Goal: Task Accomplishment & Management: Complete application form

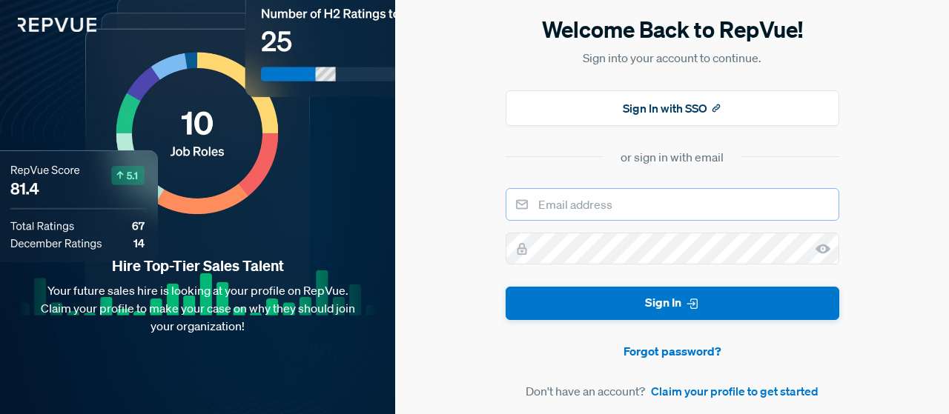
click at [620, 209] on input "email" at bounding box center [673, 204] width 334 height 33
type input "[PERSON_NAME][EMAIL_ADDRESS][PERSON_NAME][DOMAIN_NAME]"
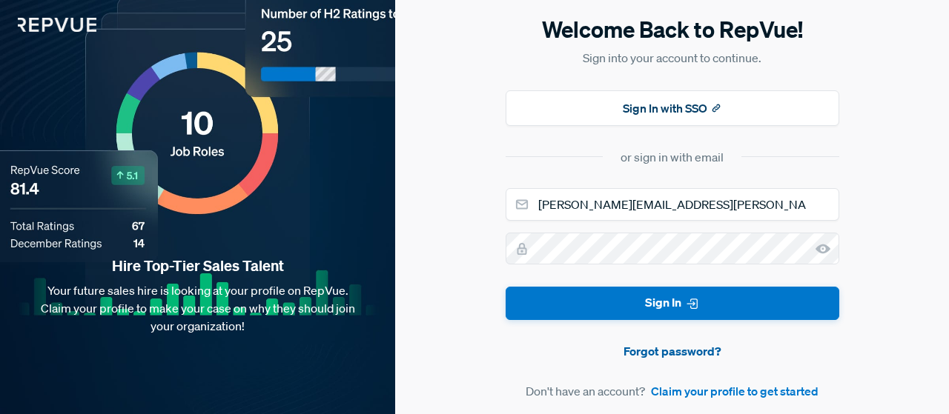
click at [649, 354] on link "Forgot password?" at bounding box center [673, 351] width 334 height 18
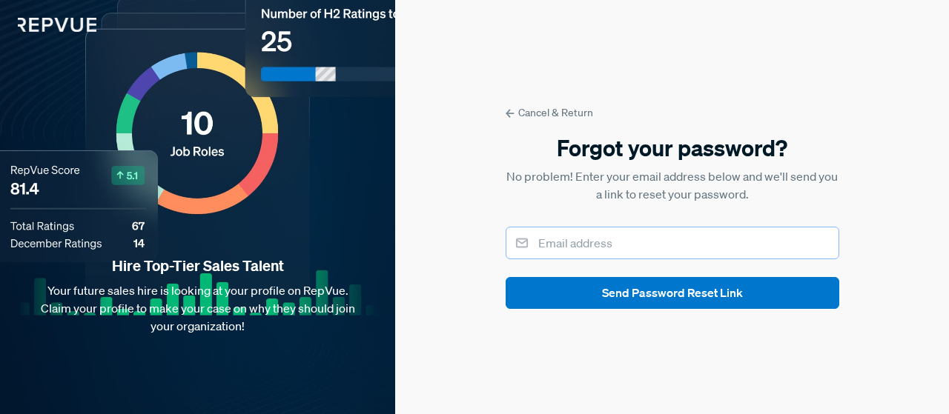
click at [621, 241] on input "email" at bounding box center [673, 243] width 334 height 33
type input "[PERSON_NAME][EMAIL_ADDRESS][PERSON_NAME][DOMAIN_NAME]"
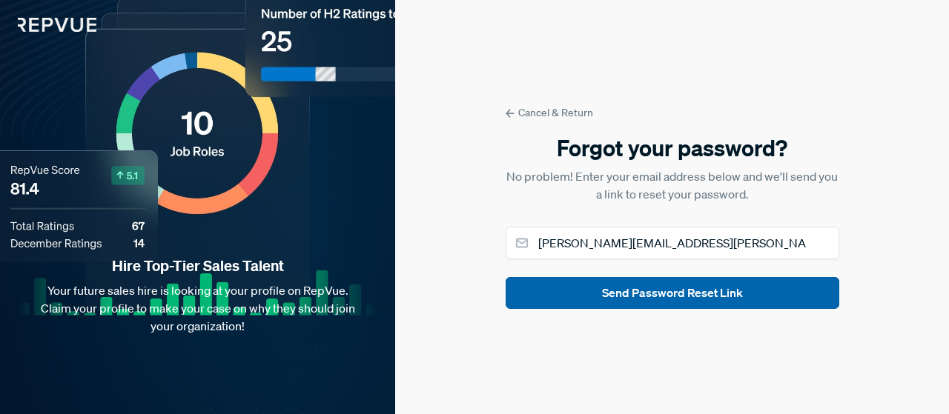
click at [645, 293] on button "Send Password Reset Link" at bounding box center [673, 293] width 334 height 32
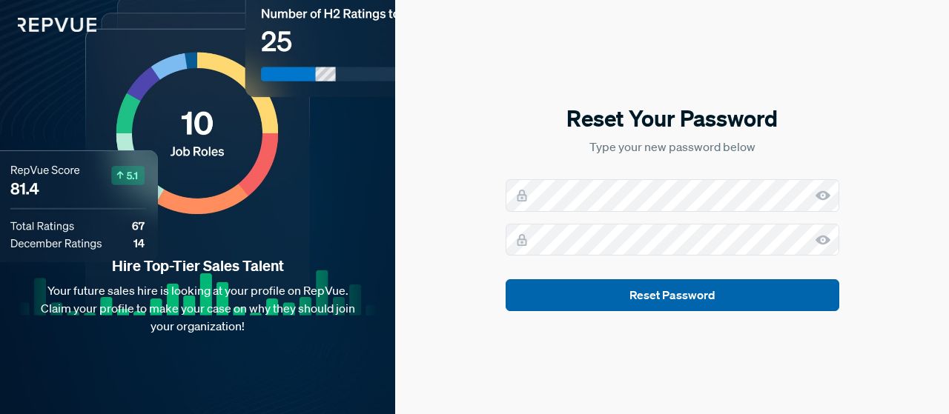
click at [658, 282] on button "Reset Password" at bounding box center [673, 295] width 334 height 32
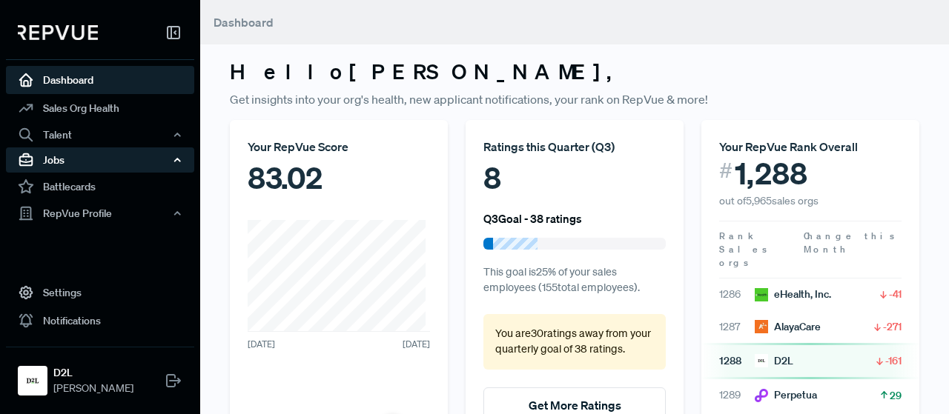
click at [58, 162] on div "Jobs" at bounding box center [100, 160] width 188 height 25
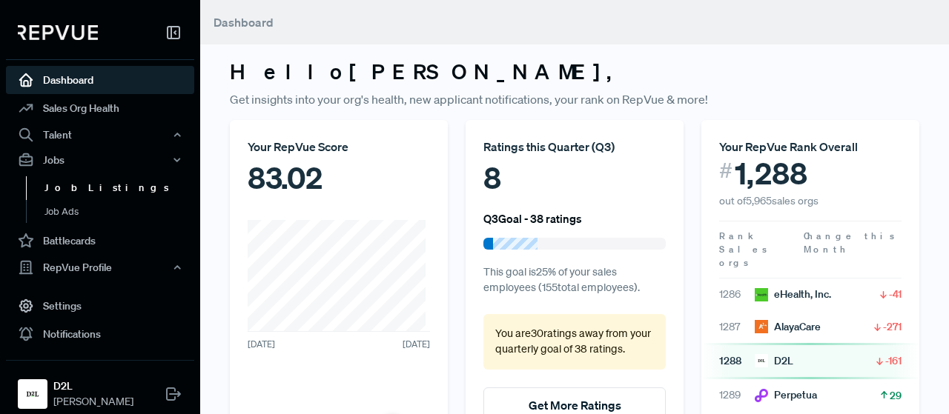
click at [71, 182] on link "Job Listings" at bounding box center [120, 188] width 188 height 24
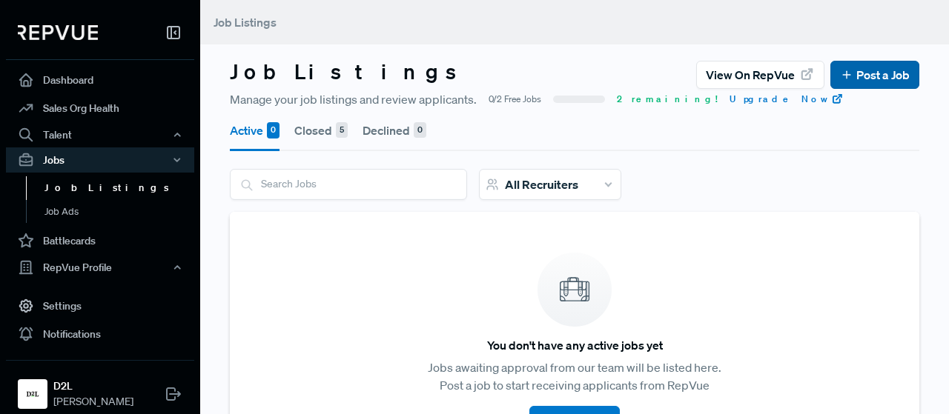
click at [854, 79] on link "Post a Job" at bounding box center [875, 75] width 70 height 18
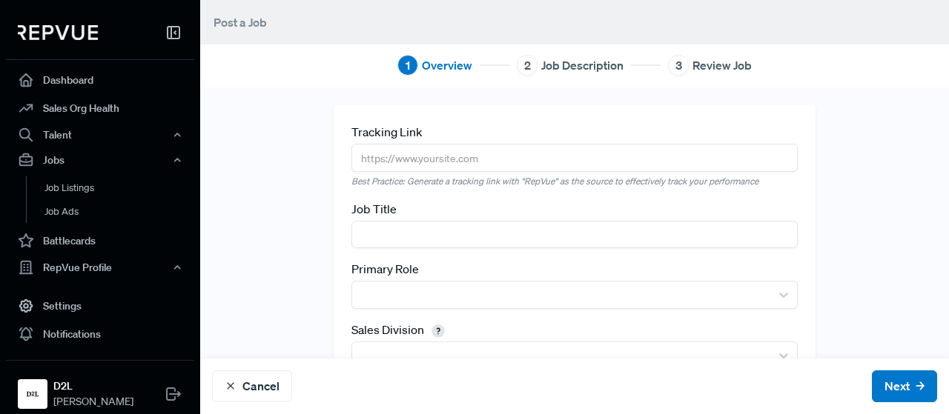
click at [430, 150] on input "text" at bounding box center [573, 157] width 445 height 27
paste input "https://grnh.se/94bfmex71us"
type input "https://grnh.se/94bfmex71us"
click at [417, 237] on input "text" at bounding box center [573, 234] width 445 height 27
type input "Senior Sales Executive"
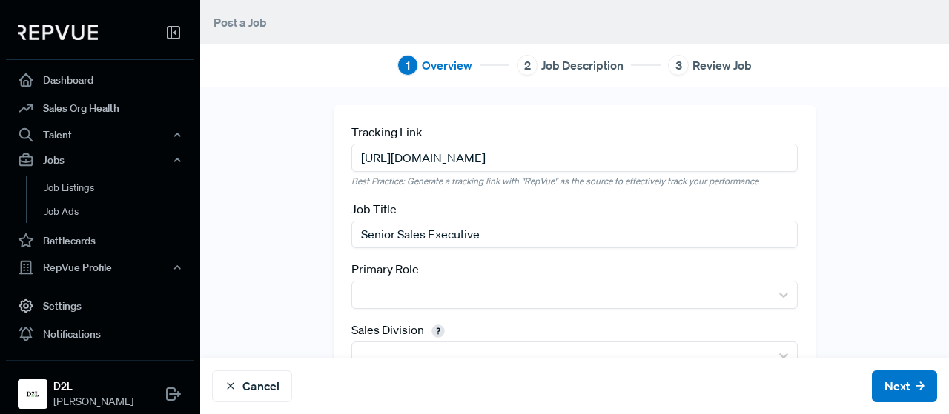
scroll to position [149, 0]
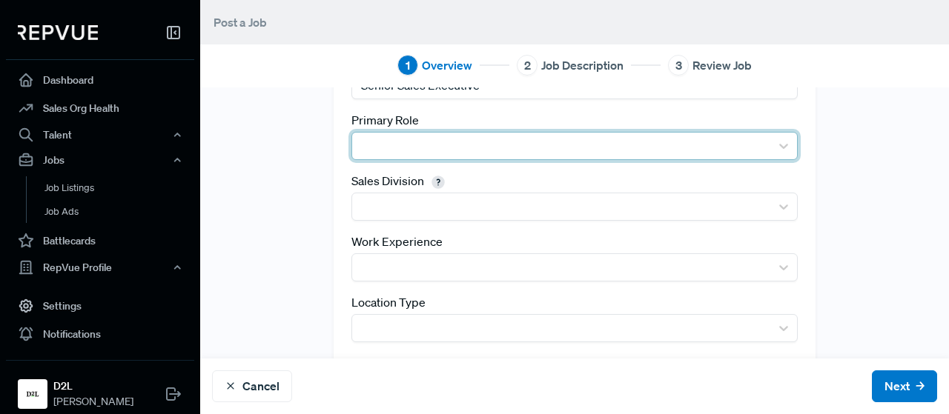
click at [486, 140] on div at bounding box center [560, 146] width 402 height 21
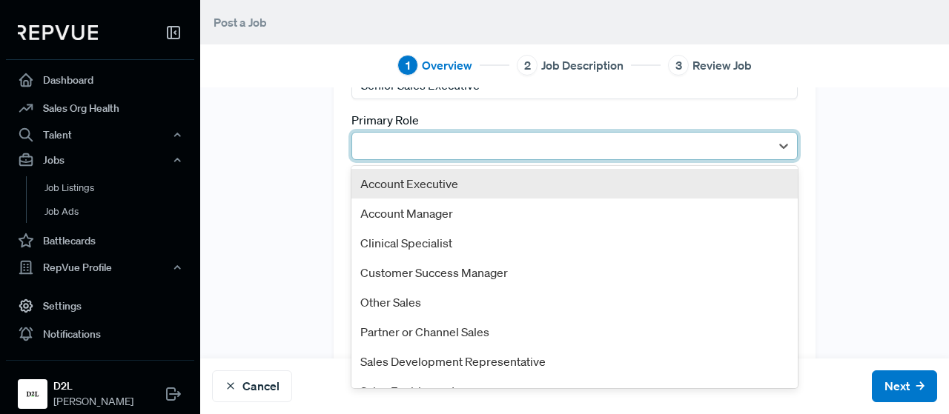
click at [415, 180] on div "Account Executive" at bounding box center [573, 184] width 445 height 30
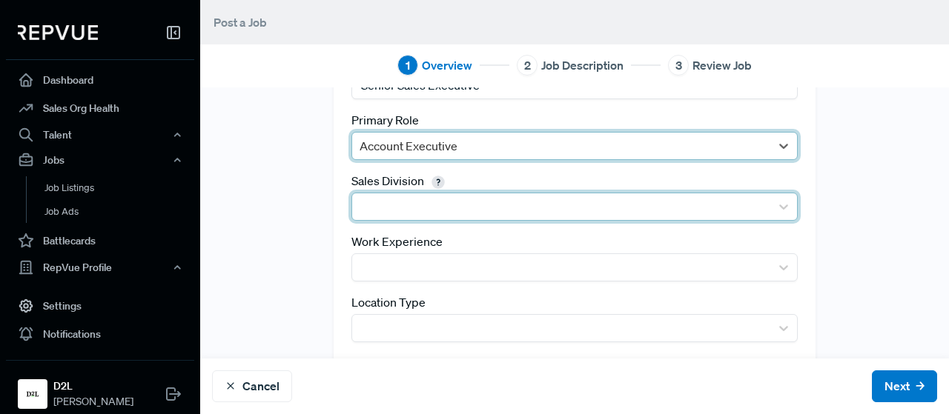
click at [385, 208] on div at bounding box center [560, 206] width 402 height 21
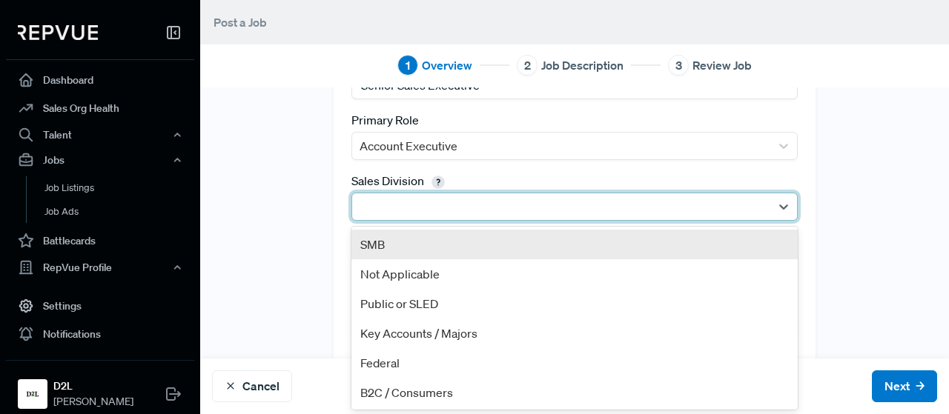
scroll to position [0, 0]
click at [383, 245] on div "Enterprise" at bounding box center [573, 245] width 445 height 30
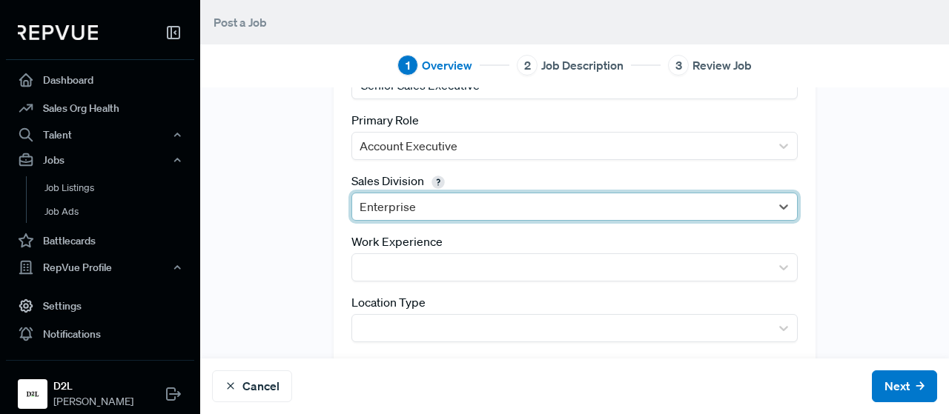
scroll to position [239, 0]
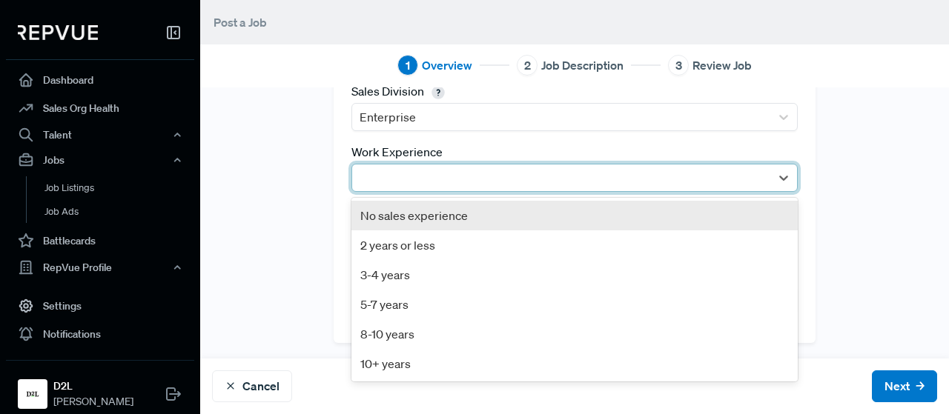
click at [390, 170] on div at bounding box center [560, 178] width 402 height 21
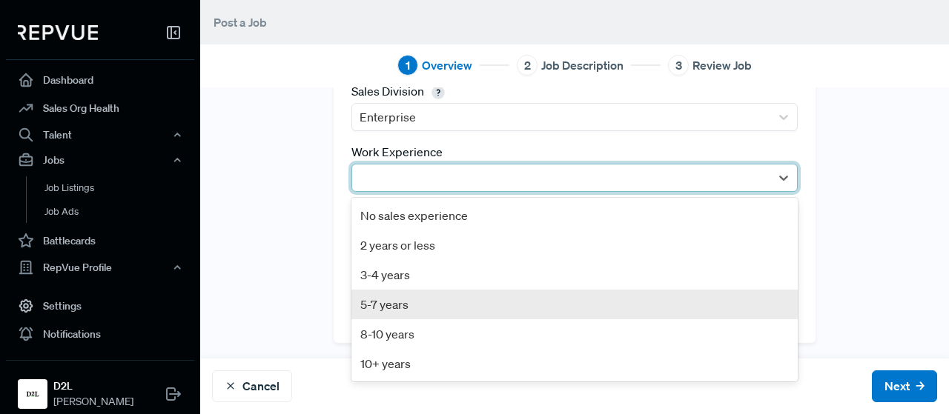
click at [388, 306] on div "5-7 years" at bounding box center [573, 305] width 445 height 30
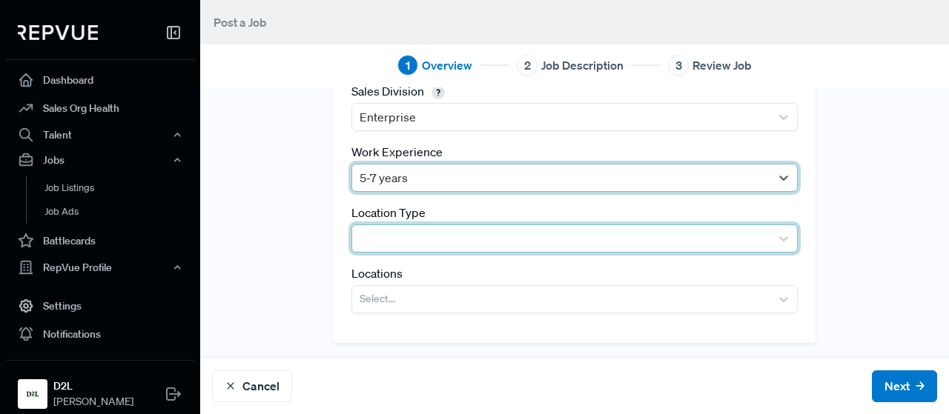
click at [446, 238] on div at bounding box center [560, 238] width 402 height 21
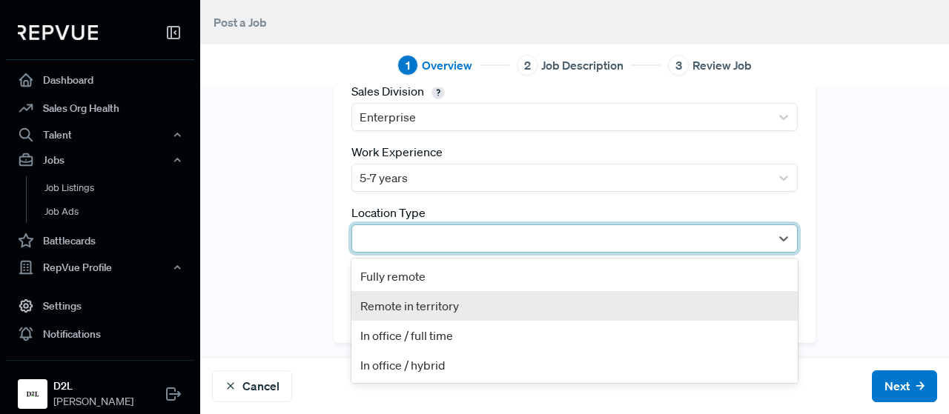
click at [416, 309] on div "Remote in territory" at bounding box center [573, 306] width 445 height 30
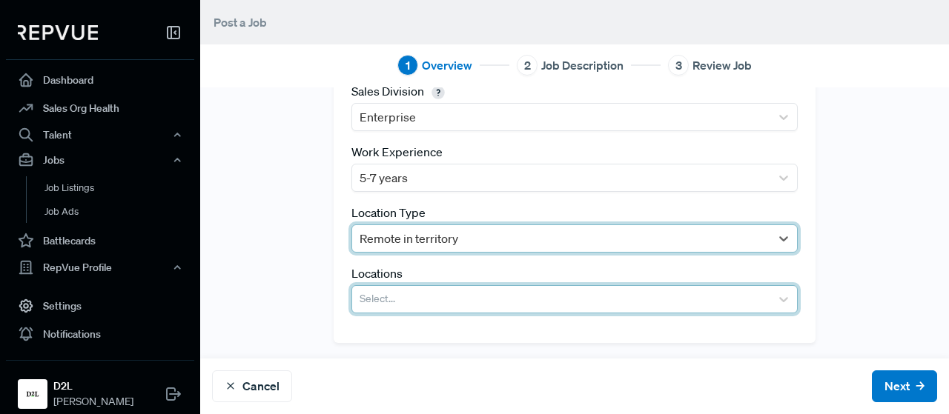
click at [400, 303] on div at bounding box center [560, 299] width 402 height 21
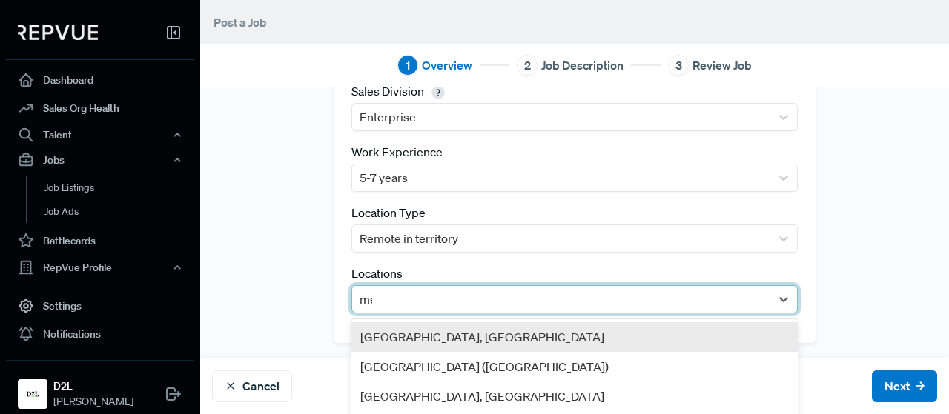
type input "mel"
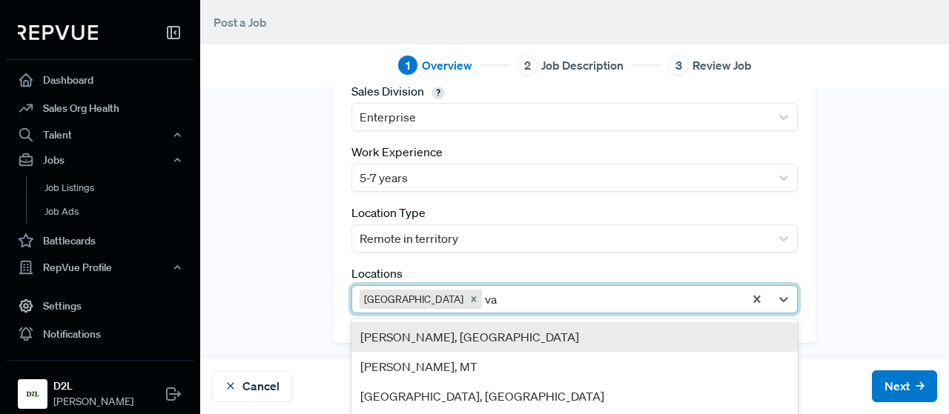
type input "v"
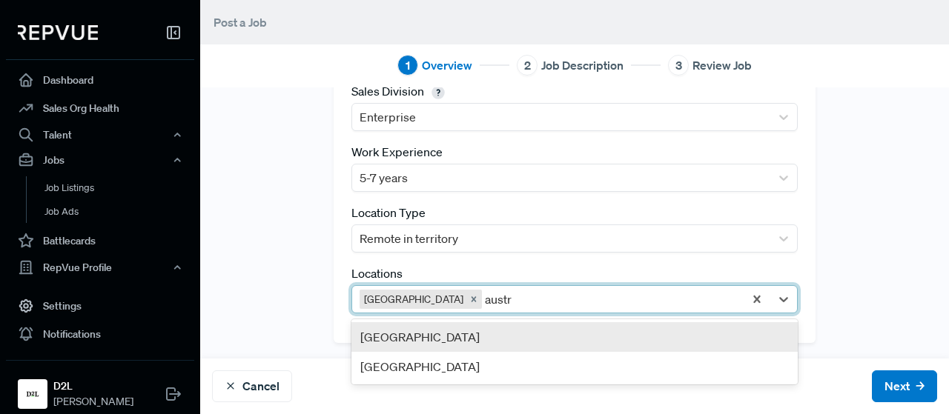
type input "austra"
click at [389, 331] on div "Australia" at bounding box center [573, 337] width 445 height 30
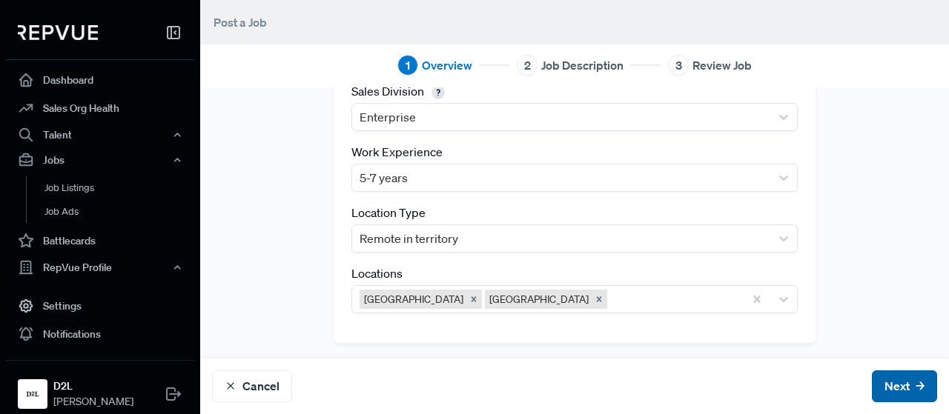
click at [872, 374] on button "Next" at bounding box center [904, 387] width 65 height 32
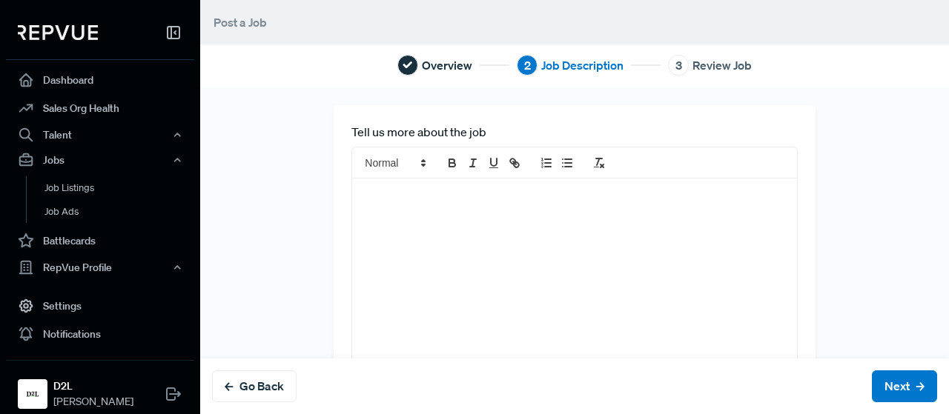
click at [448, 228] on div at bounding box center [574, 309] width 444 height 261
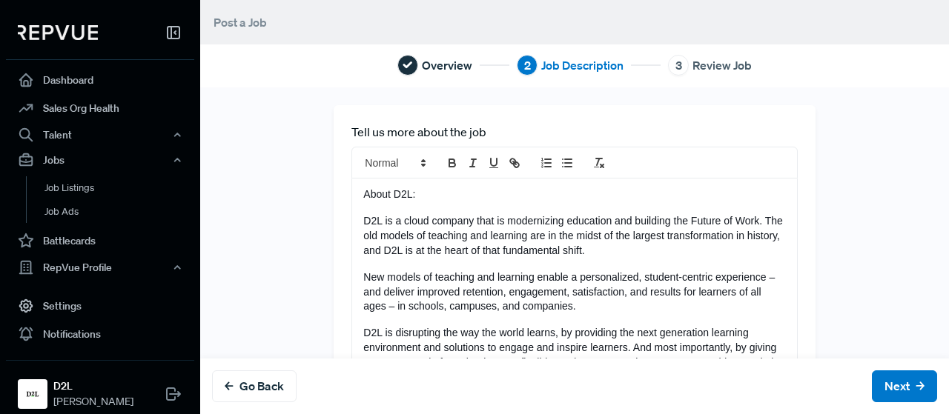
drag, startPoint x: 420, startPoint y: 190, endPoint x: 308, endPoint y: 204, distance: 112.7
drag, startPoint x: 411, startPoint y: 190, endPoint x: 339, endPoint y: 190, distance: 71.2
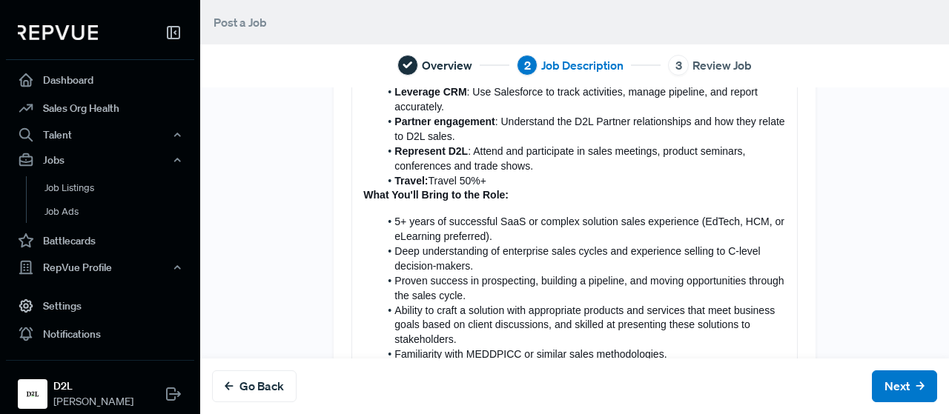
scroll to position [917, 0]
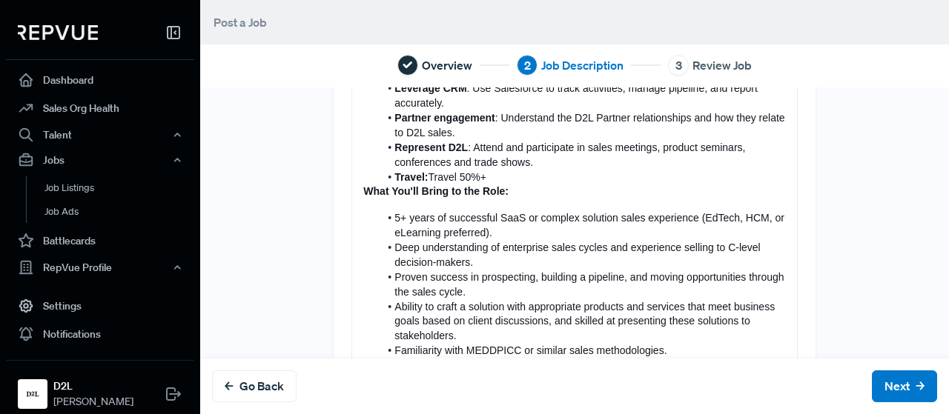
click at [492, 185] on li "Travel: Travel 50%+" at bounding box center [582, 177] width 406 height 15
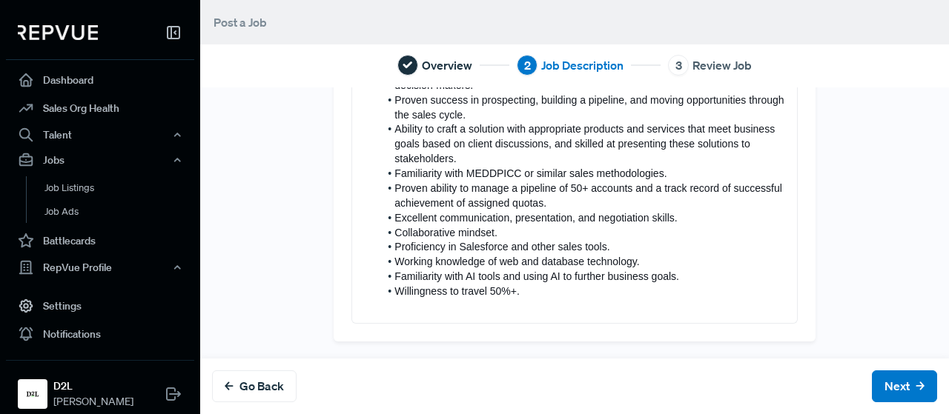
scroll to position [1, 0]
click at [547, 303] on p at bounding box center [574, 306] width 422 height 15
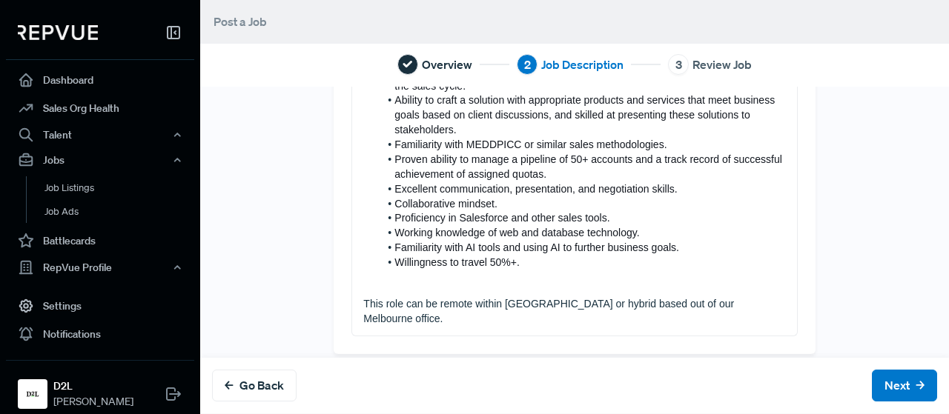
click at [584, 327] on p "This role can be remote within Australia or hybrid based out of our Melbourne o…" at bounding box center [574, 312] width 422 height 30
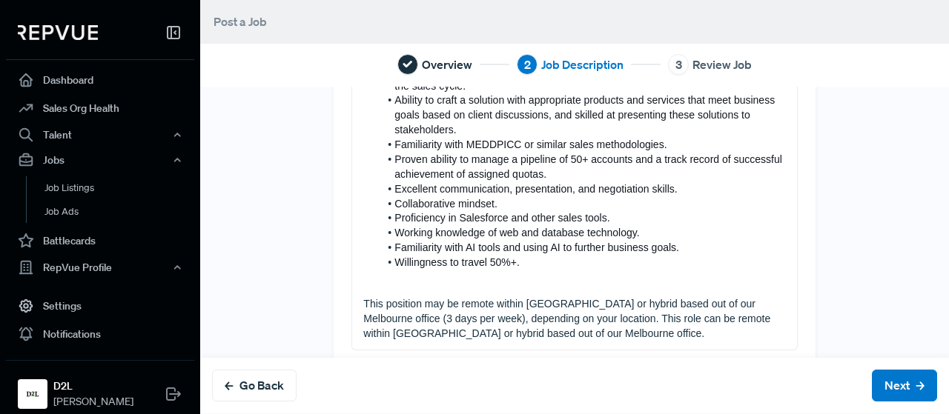
scroll to position [1205, 0]
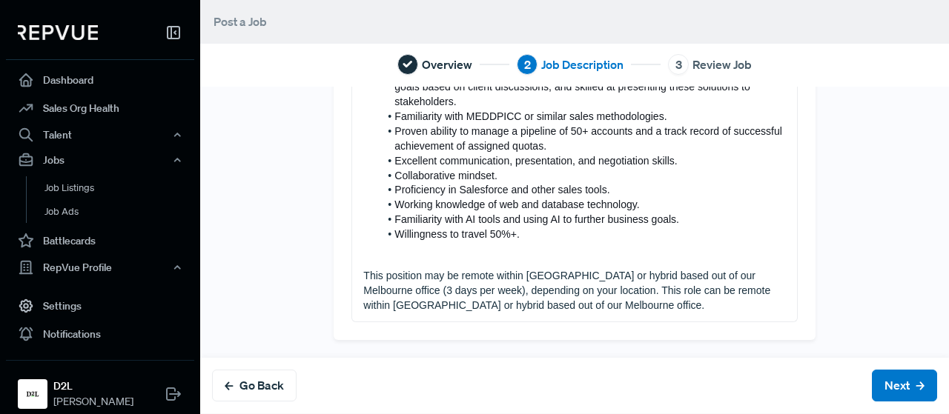
drag, startPoint x: 565, startPoint y: 314, endPoint x: 571, endPoint y: 305, distance: 10.7
click at [571, 305] on p "This position may be remote within Australia or hybrid based out of our Melbour…" at bounding box center [574, 291] width 422 height 44
click at [546, 286] on p "This position may be remote within Australia or hybrid based out of our Melbour…" at bounding box center [574, 291] width 422 height 44
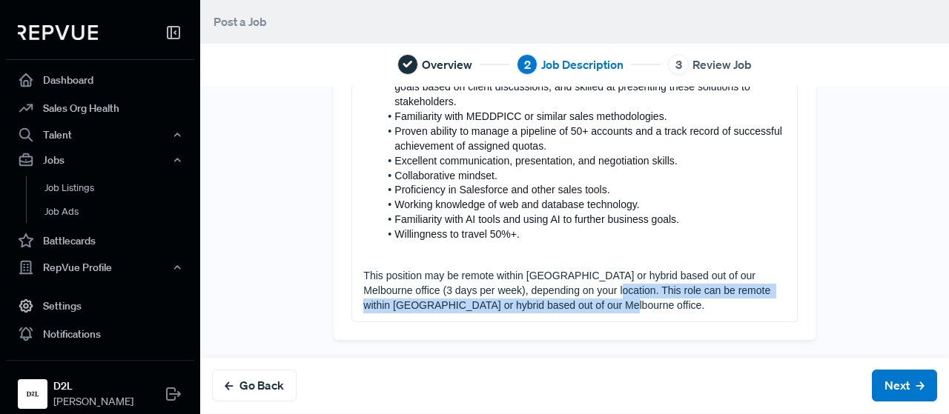
drag, startPoint x: 575, startPoint y: 290, endPoint x: 605, endPoint y: 305, distance: 33.1
click at [605, 305] on p "This position may be remote within Australia or hybrid based out of our Melbour…" at bounding box center [574, 291] width 422 height 44
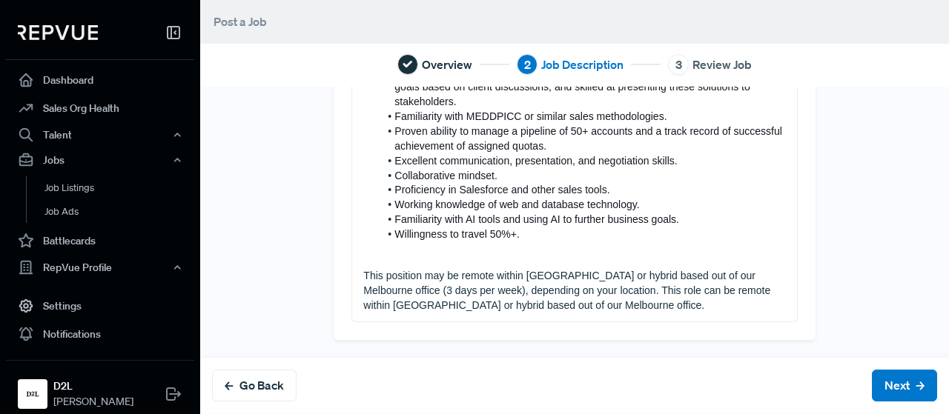
scroll to position [1190, 0]
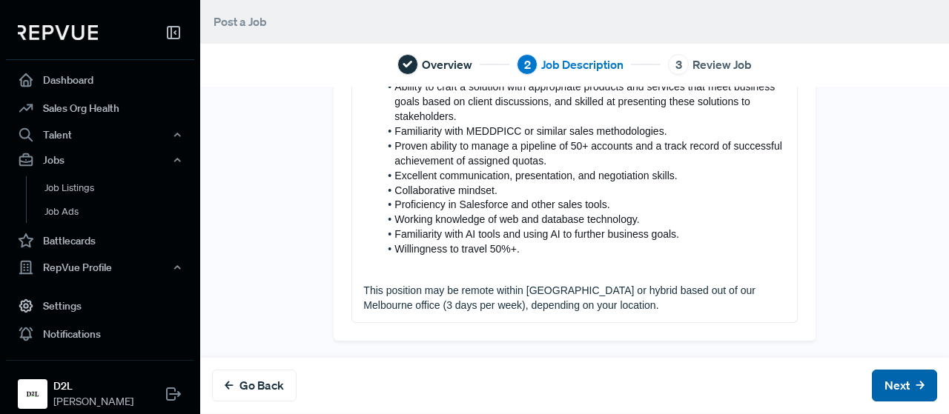
click at [872, 379] on button "Next" at bounding box center [904, 386] width 65 height 32
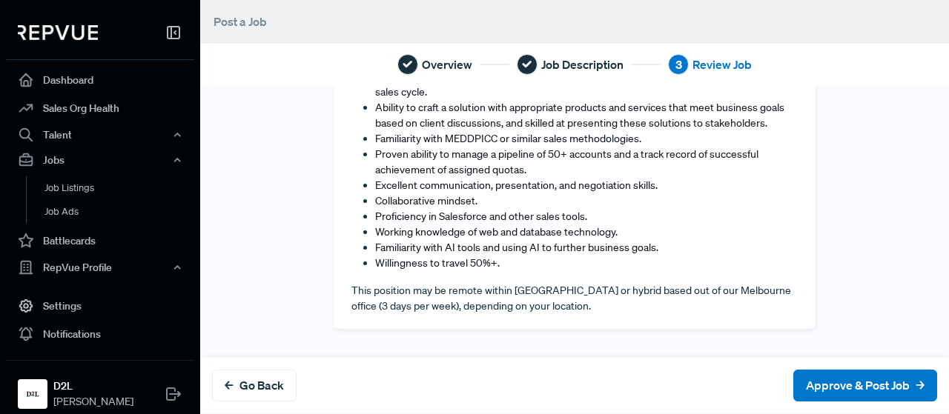
scroll to position [1433, 0]
click at [848, 388] on button "Approve & Post Job" at bounding box center [865, 386] width 144 height 32
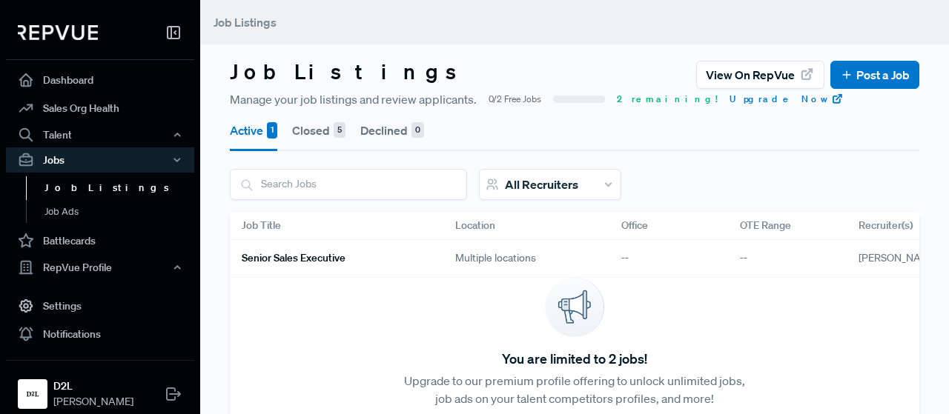
scroll to position [1, 0]
click at [895, 75] on link "Post a Job" at bounding box center [875, 74] width 70 height 18
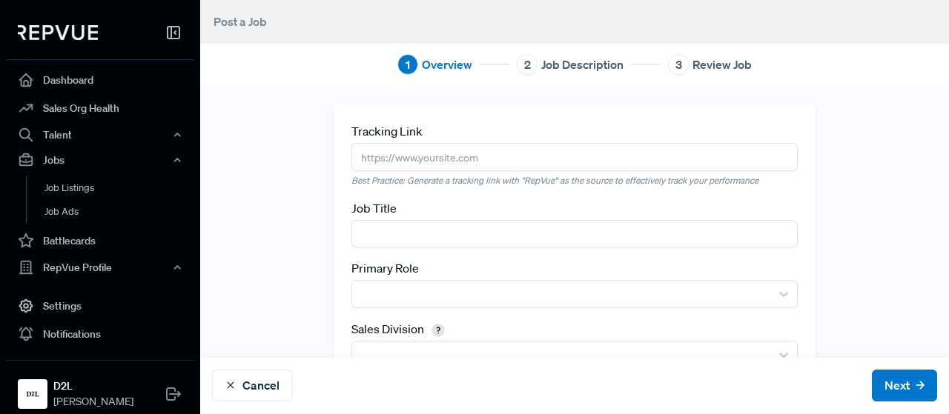
click at [408, 153] on input "text" at bounding box center [573, 156] width 445 height 27
paste input "https://grnh.se/y2urs9w01us"
type input "https://grnh.se/y2urs9w01us"
click at [404, 225] on input "text" at bounding box center [573, 233] width 445 height 27
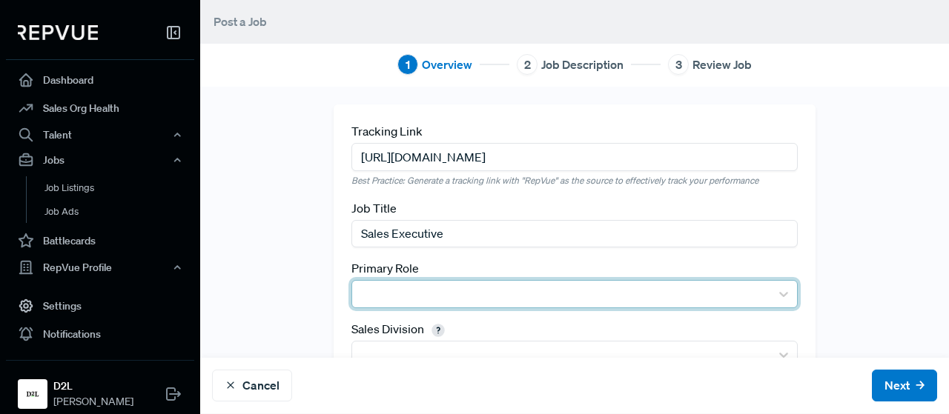
type input "Sales Executive"
click at [401, 285] on div at bounding box center [560, 294] width 402 height 21
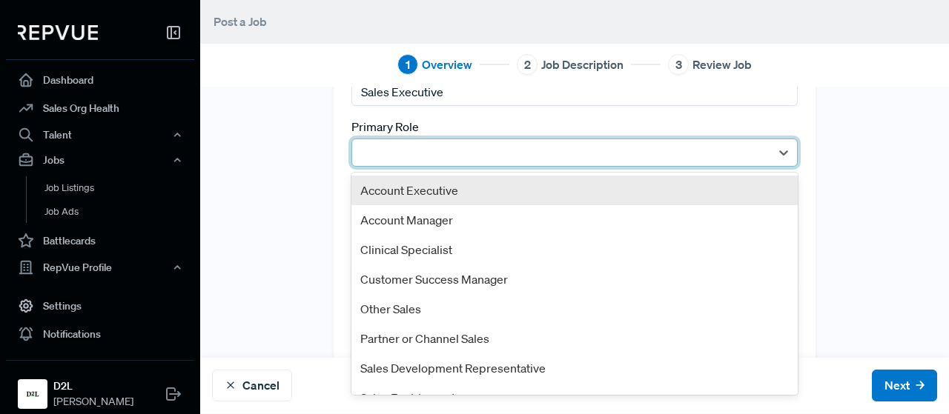
click at [421, 188] on div "Account Executive" at bounding box center [573, 191] width 445 height 30
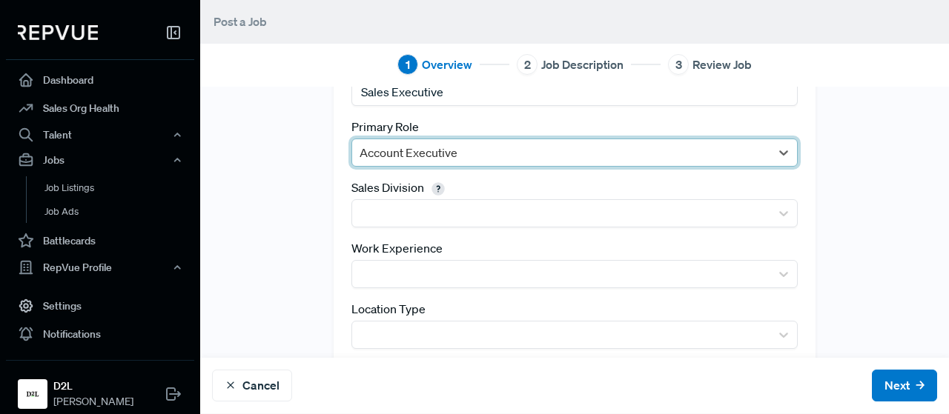
scroll to position [192, 0]
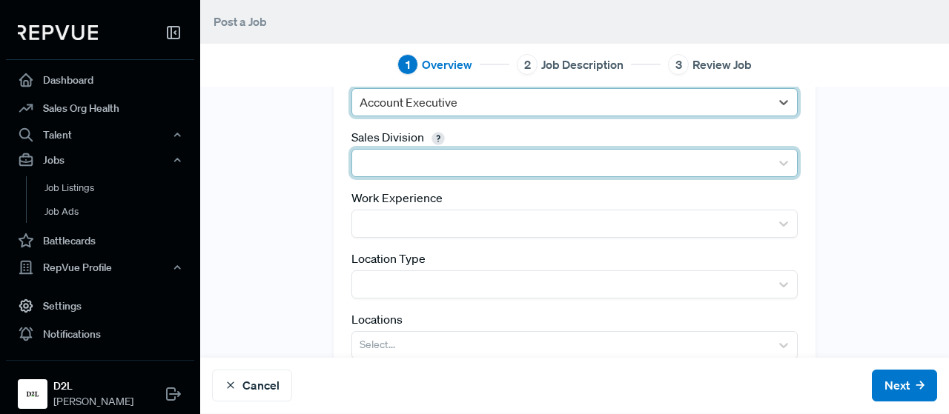
click at [429, 153] on div at bounding box center [560, 163] width 402 height 21
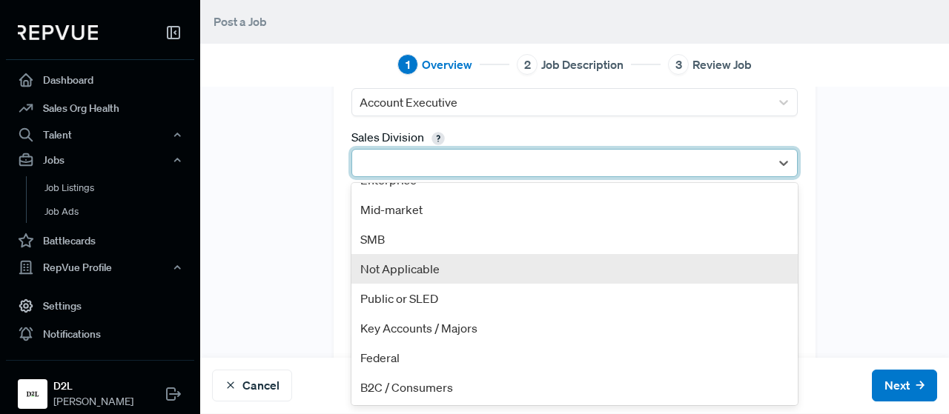
scroll to position [0, 0]
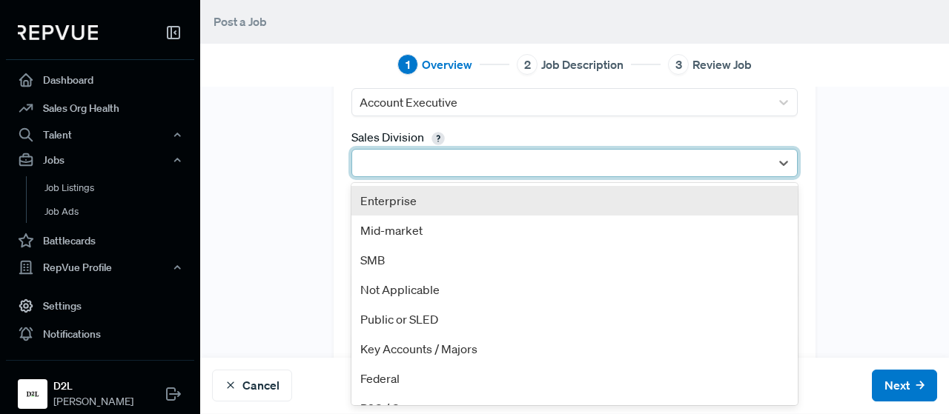
click at [383, 197] on div "Enterprise" at bounding box center [573, 201] width 445 height 30
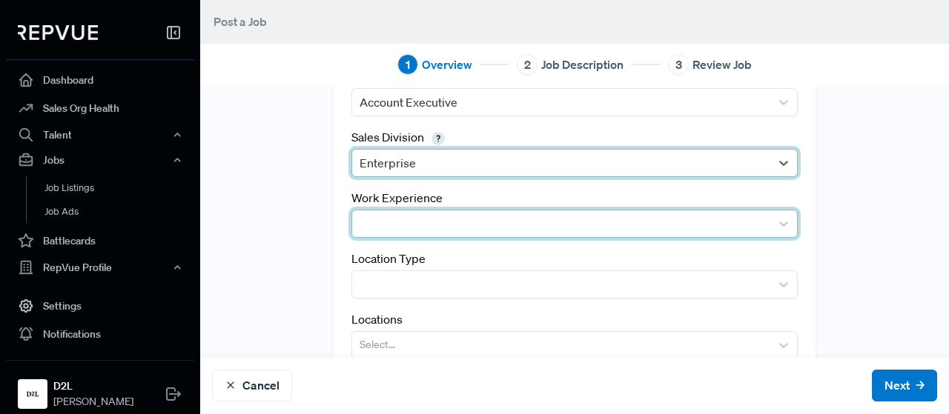
click at [408, 223] on div at bounding box center [560, 223] width 402 height 21
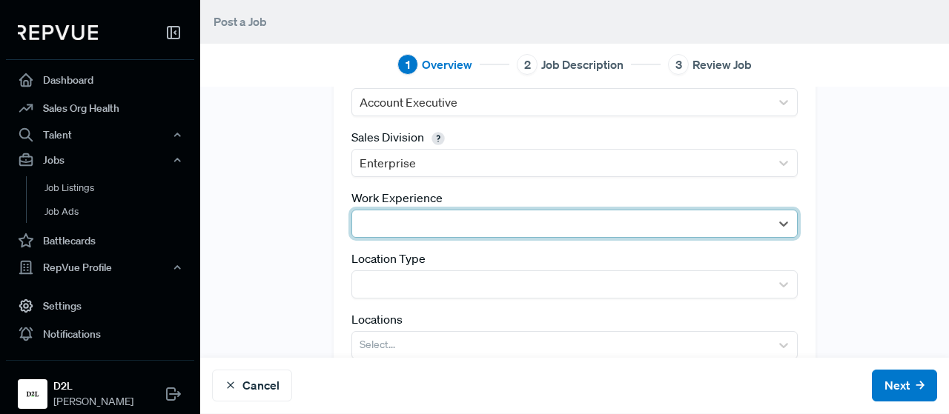
click at [445, 217] on div at bounding box center [560, 223] width 402 height 21
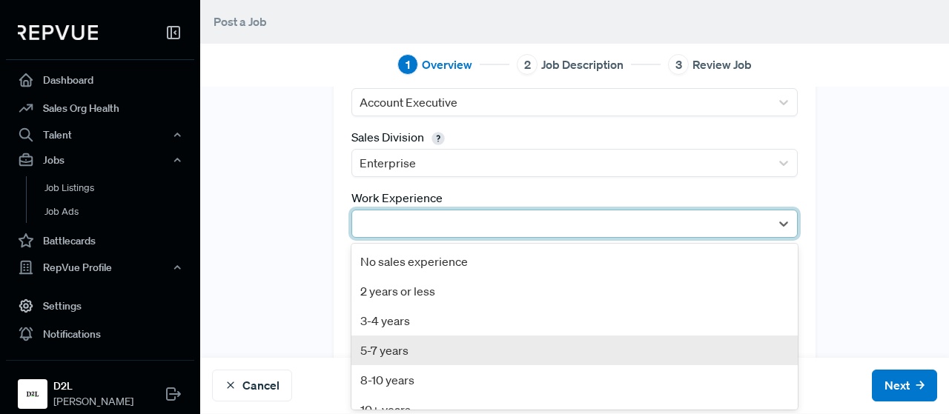
click at [408, 346] on div "5-7 years" at bounding box center [573, 351] width 445 height 30
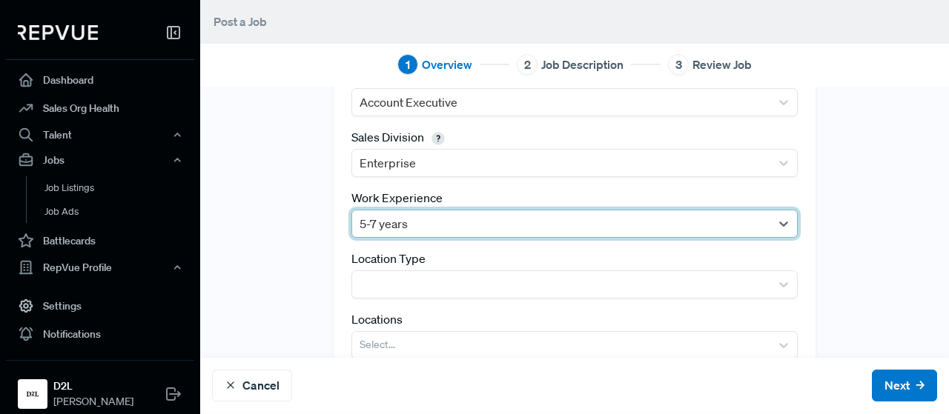
scroll to position [239, 0]
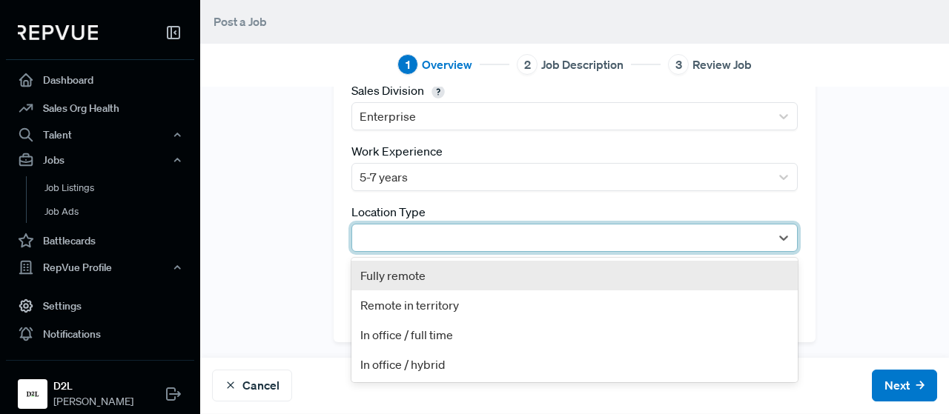
click at [391, 231] on div at bounding box center [560, 238] width 402 height 21
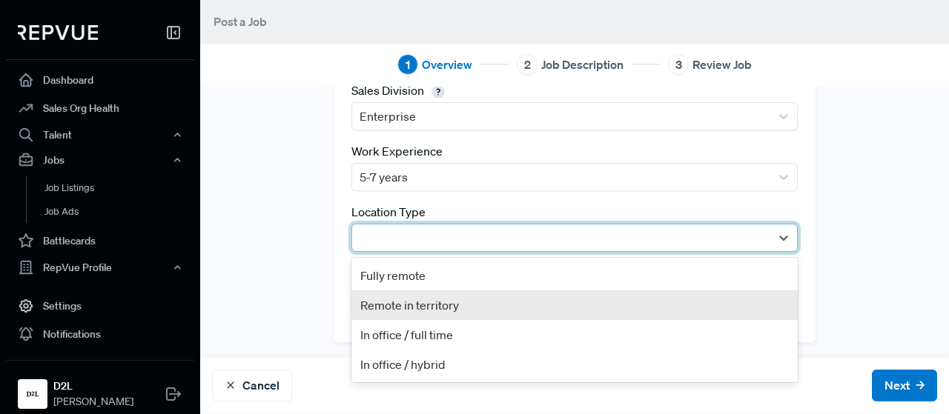
click at [394, 305] on div "Remote in territory" at bounding box center [573, 306] width 445 height 30
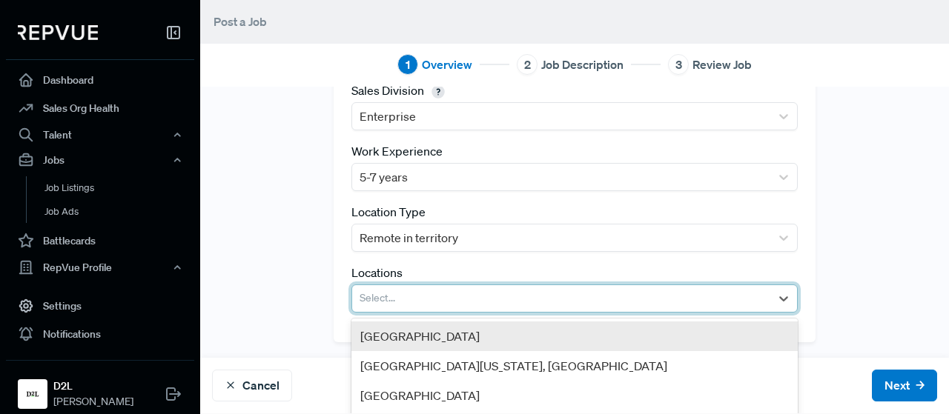
click at [384, 302] on div at bounding box center [560, 298] width 402 height 21
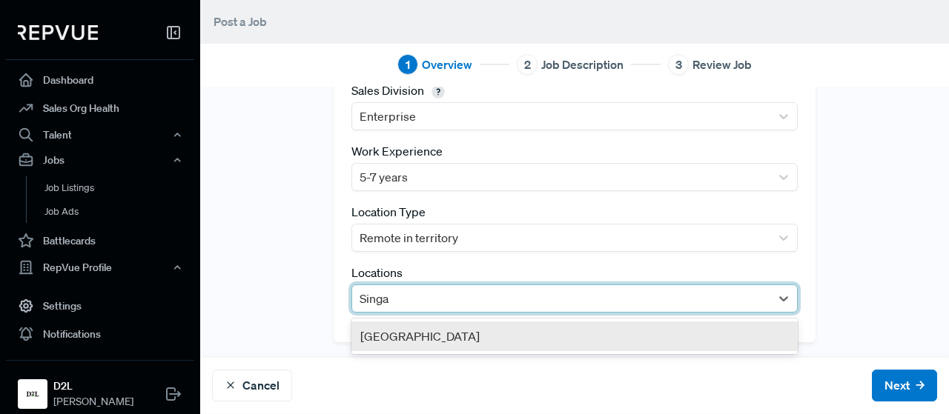
type input "Singap"
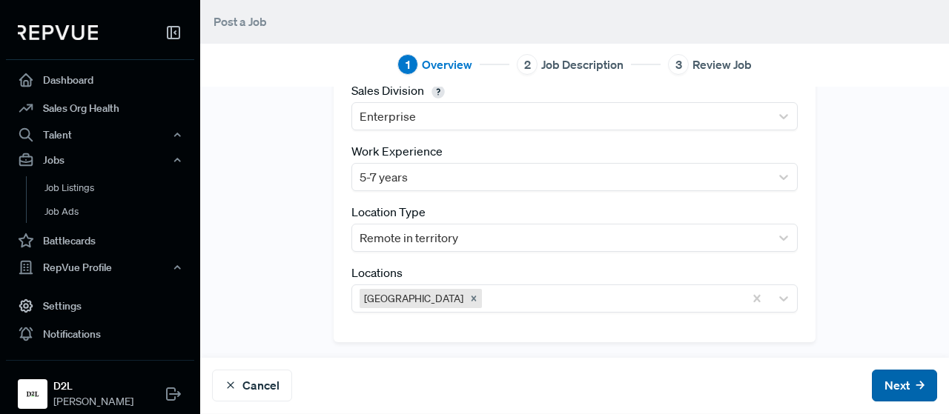
click at [872, 396] on button "Next" at bounding box center [904, 386] width 65 height 32
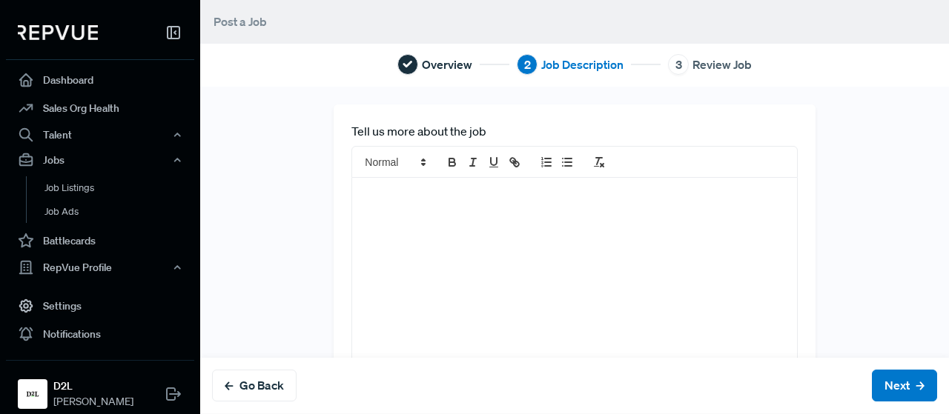
click at [497, 216] on div at bounding box center [574, 308] width 444 height 261
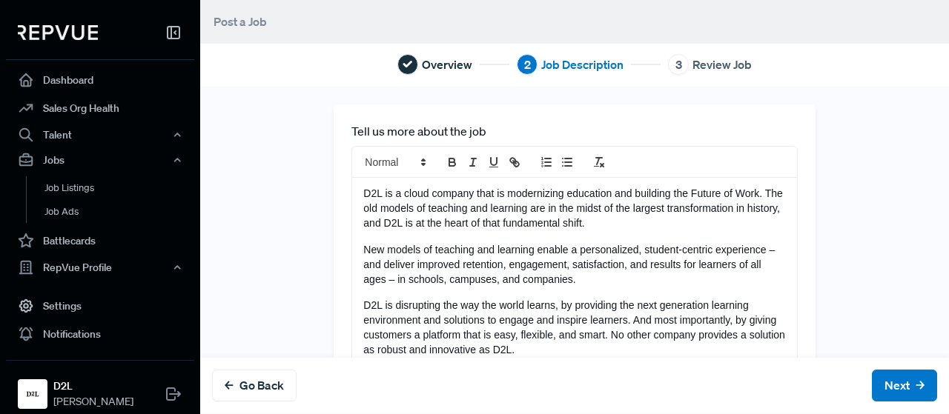
click at [363, 196] on span "D2L is a cloud company that is modernizing education and building the Future of…" at bounding box center [574, 209] width 422 height 42
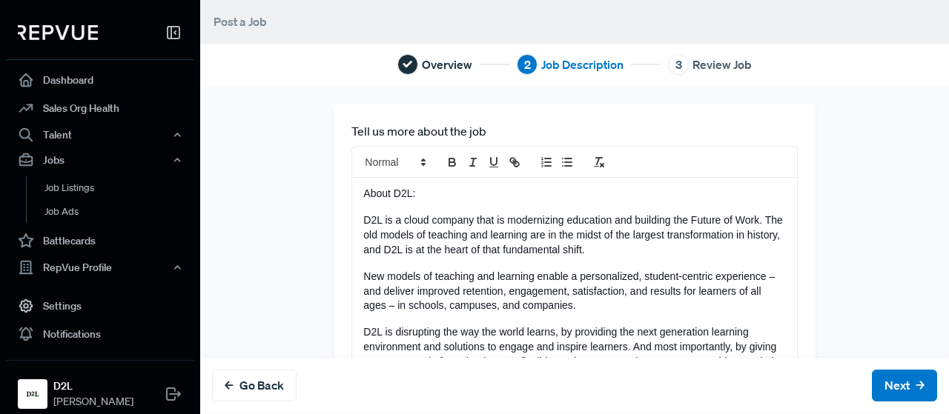
drag, startPoint x: 430, startPoint y: 198, endPoint x: 347, endPoint y: 196, distance: 83.0
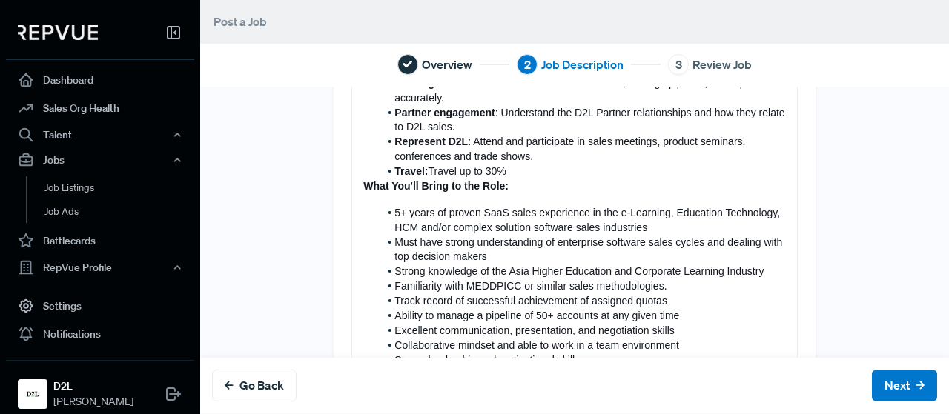
scroll to position [984, 0]
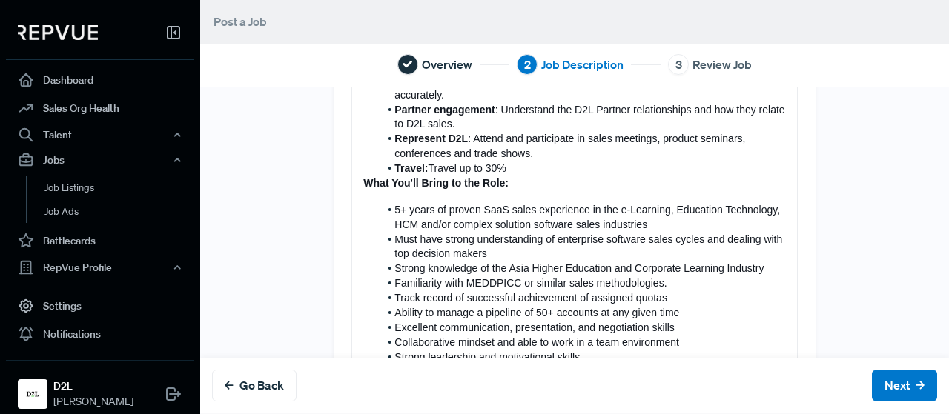
click at [537, 176] on li "Travel: Travel up to 30%" at bounding box center [582, 169] width 406 height 15
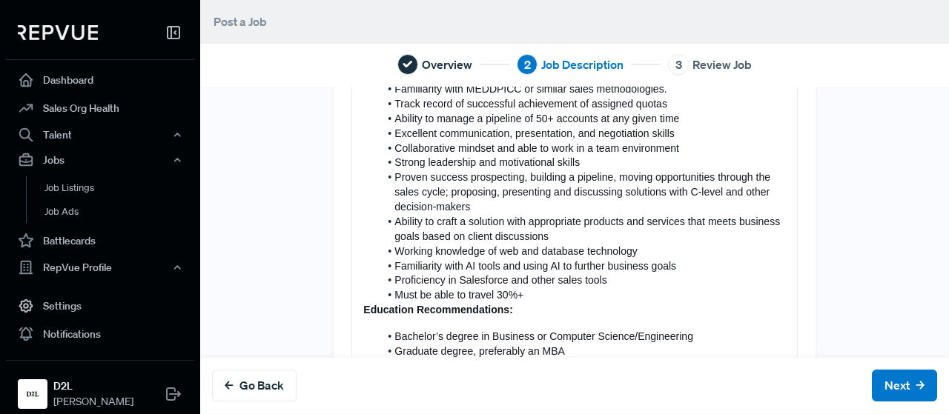
scroll to position [1293, 0]
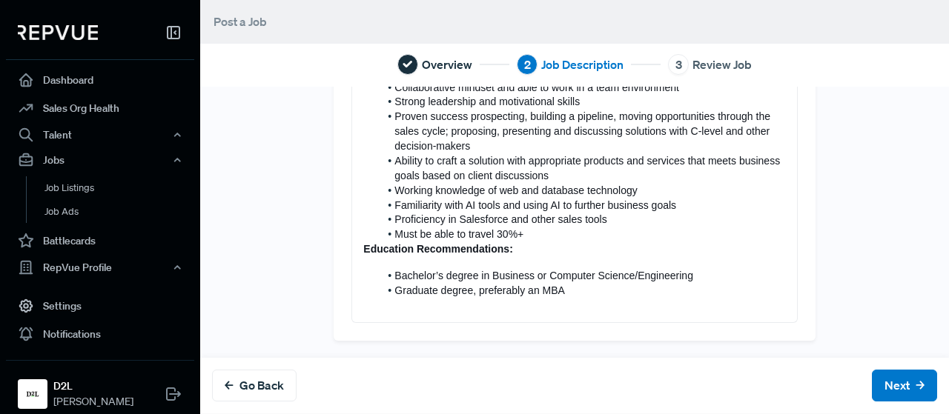
click at [527, 234] on li "Must be able to travel 30%+" at bounding box center [582, 235] width 406 height 15
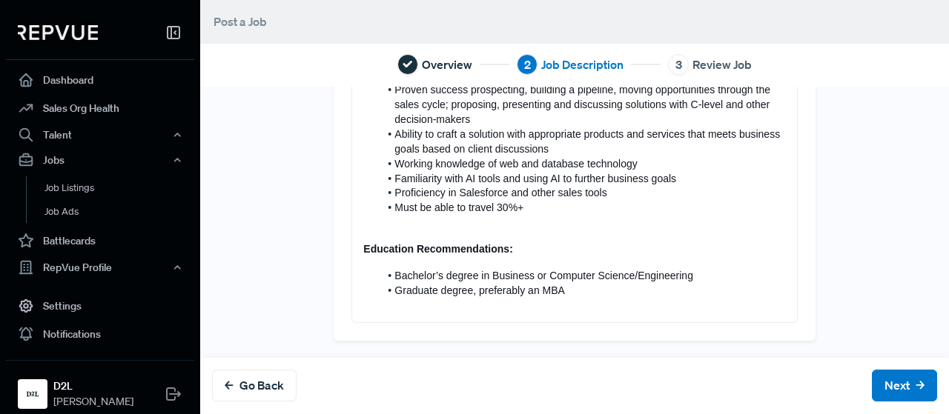
scroll to position [1317, 0]
click at [872, 390] on button "Next" at bounding box center [904, 386] width 65 height 32
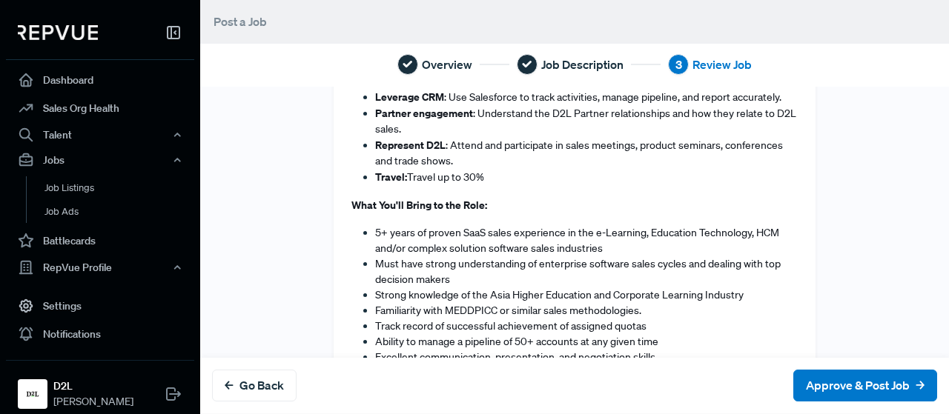
scroll to position [1330, 0]
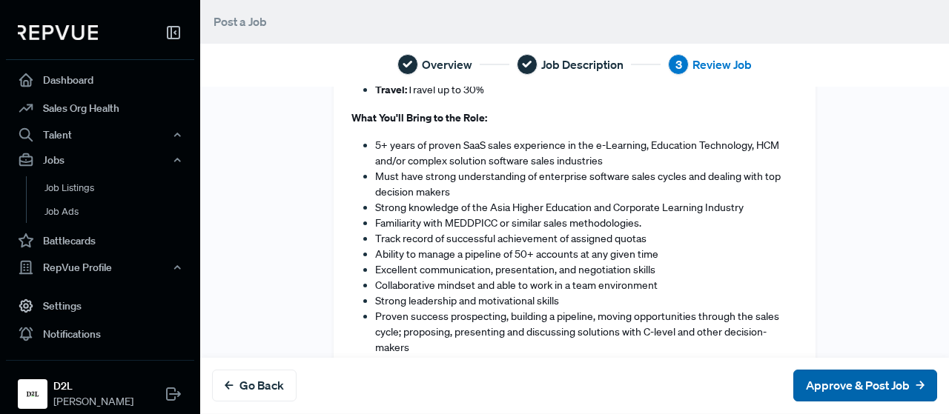
click at [799, 376] on button "Approve & Post Job" at bounding box center [865, 386] width 144 height 32
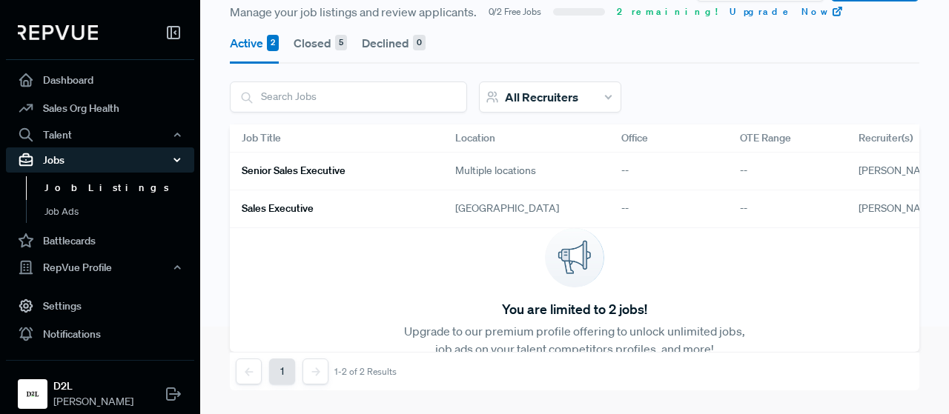
scroll to position [98, 0]
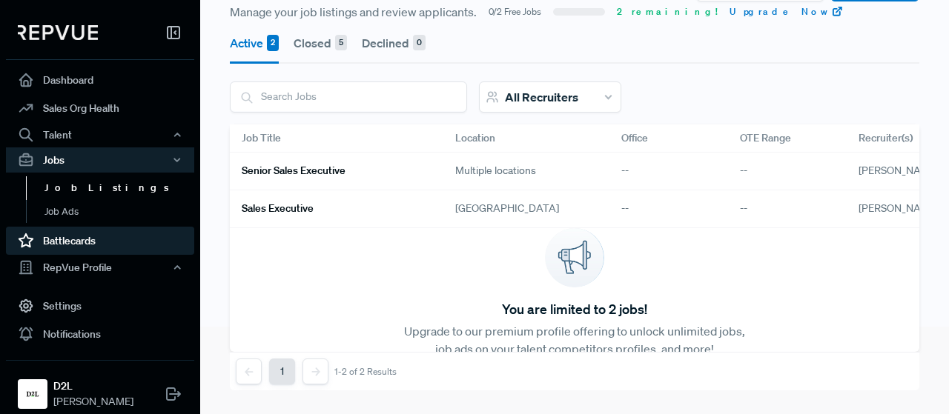
click at [58, 231] on link "Battlecards" at bounding box center [100, 241] width 188 height 28
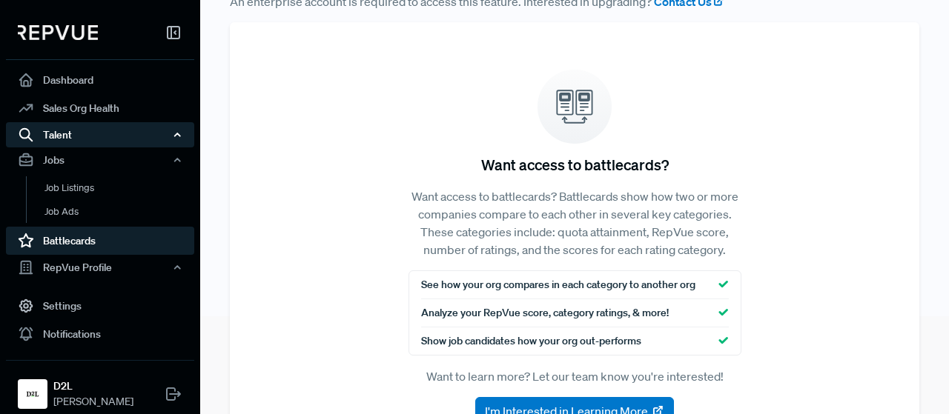
click at [133, 137] on div "Talent" at bounding box center [100, 134] width 188 height 25
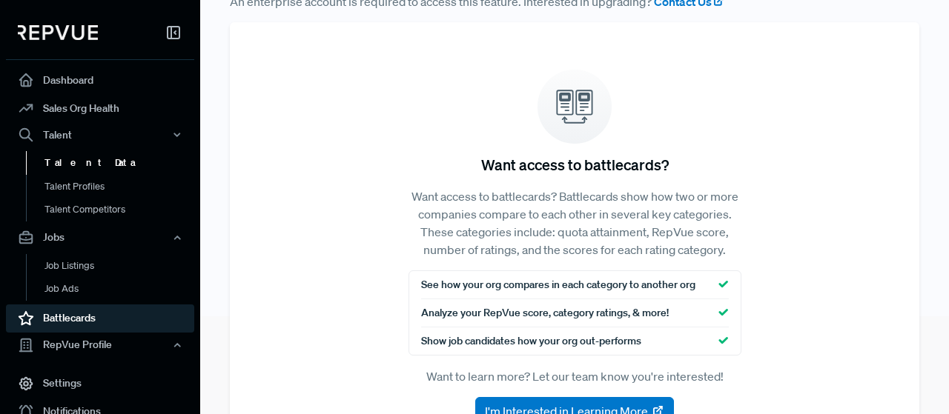
click at [74, 164] on link "Talent Data" at bounding box center [120, 163] width 188 height 24
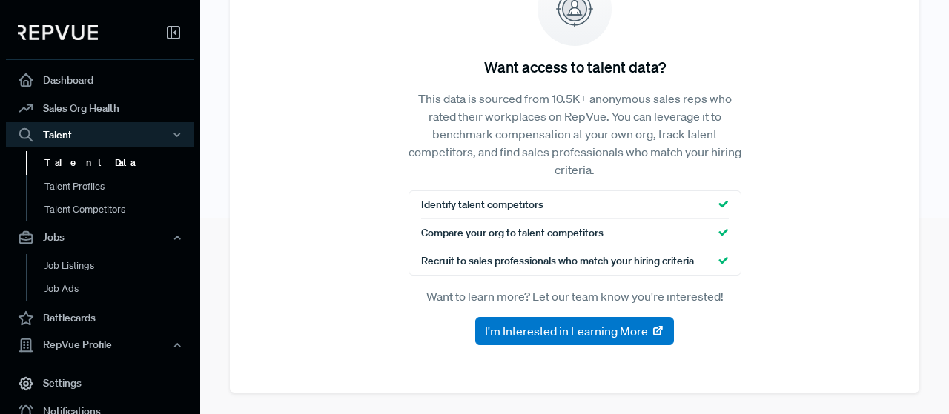
scroll to position [196, 0]
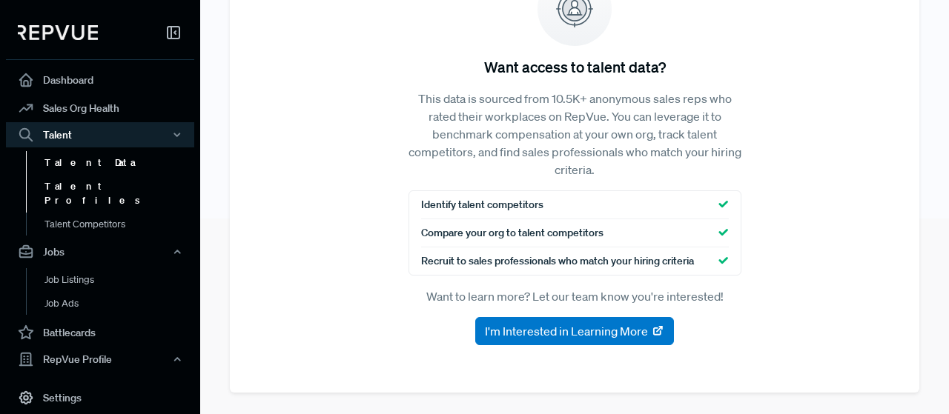
click at [83, 186] on link "Talent Profiles" at bounding box center [120, 194] width 188 height 38
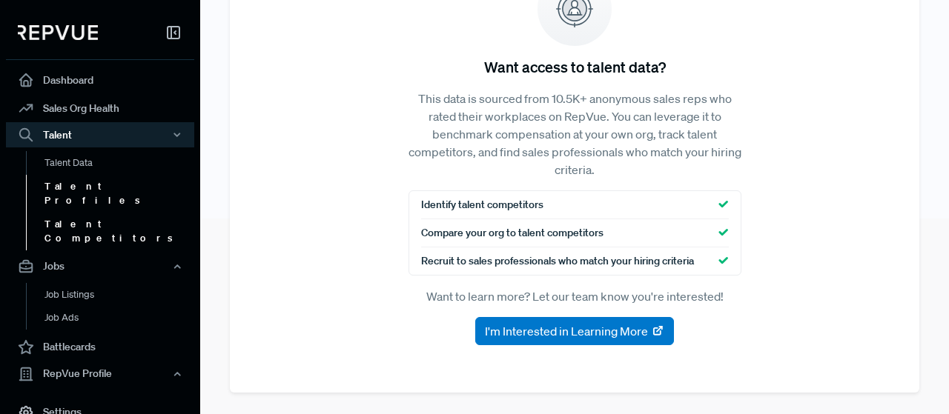
click at [108, 213] on link "Talent Competitors" at bounding box center [120, 232] width 188 height 38
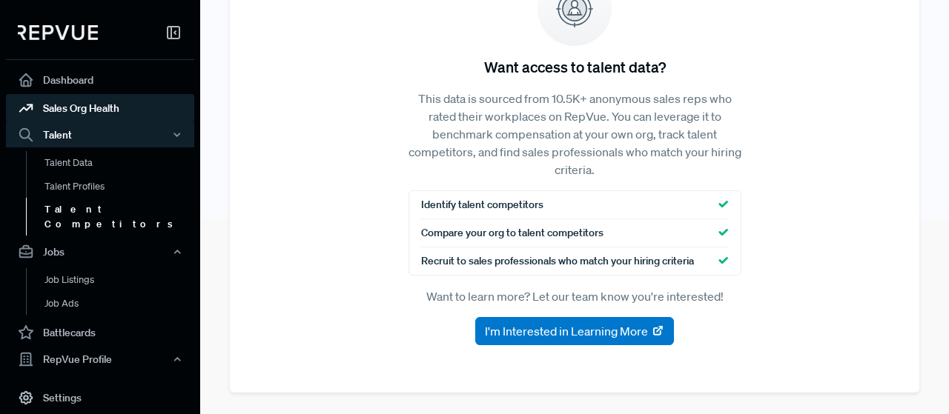
click at [71, 113] on link "Sales Org Health" at bounding box center [100, 108] width 188 height 28
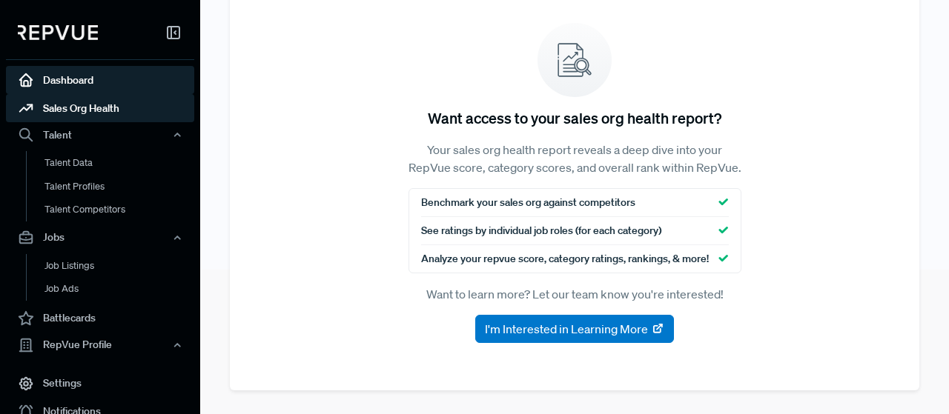
click at [57, 76] on link "Dashboard" at bounding box center [100, 80] width 188 height 28
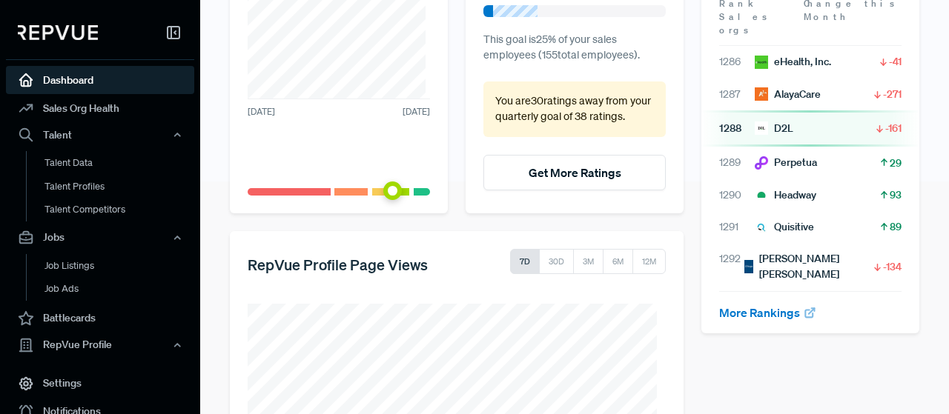
scroll to position [367, 0]
